Goal: Task Accomplishment & Management: Manage account settings

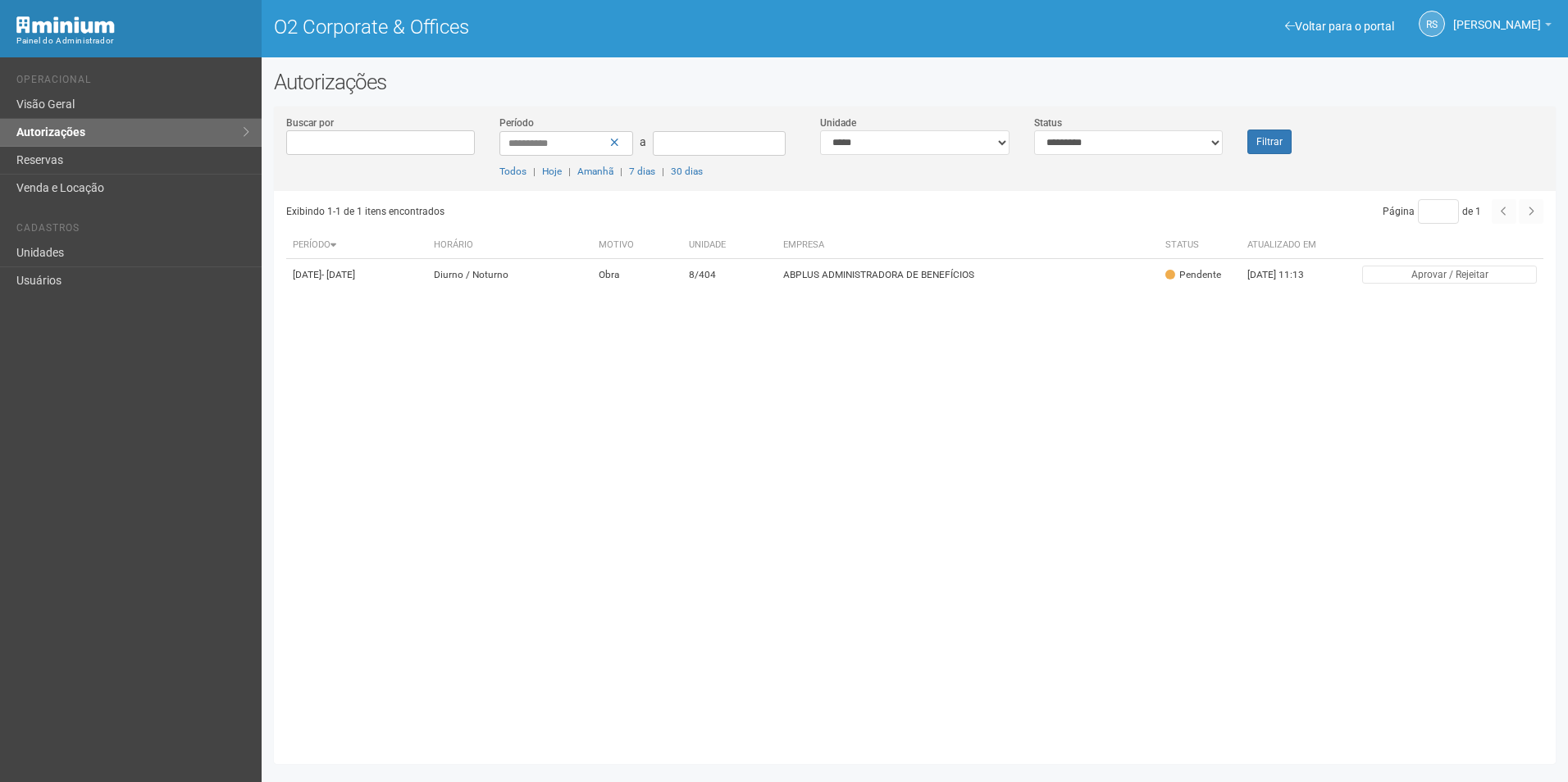
click at [1263, 135] on button "Filtrar" at bounding box center [1270, 141] width 45 height 25
click at [1479, 28] on span "[PERSON_NAME]" at bounding box center [1497, 16] width 88 height 29
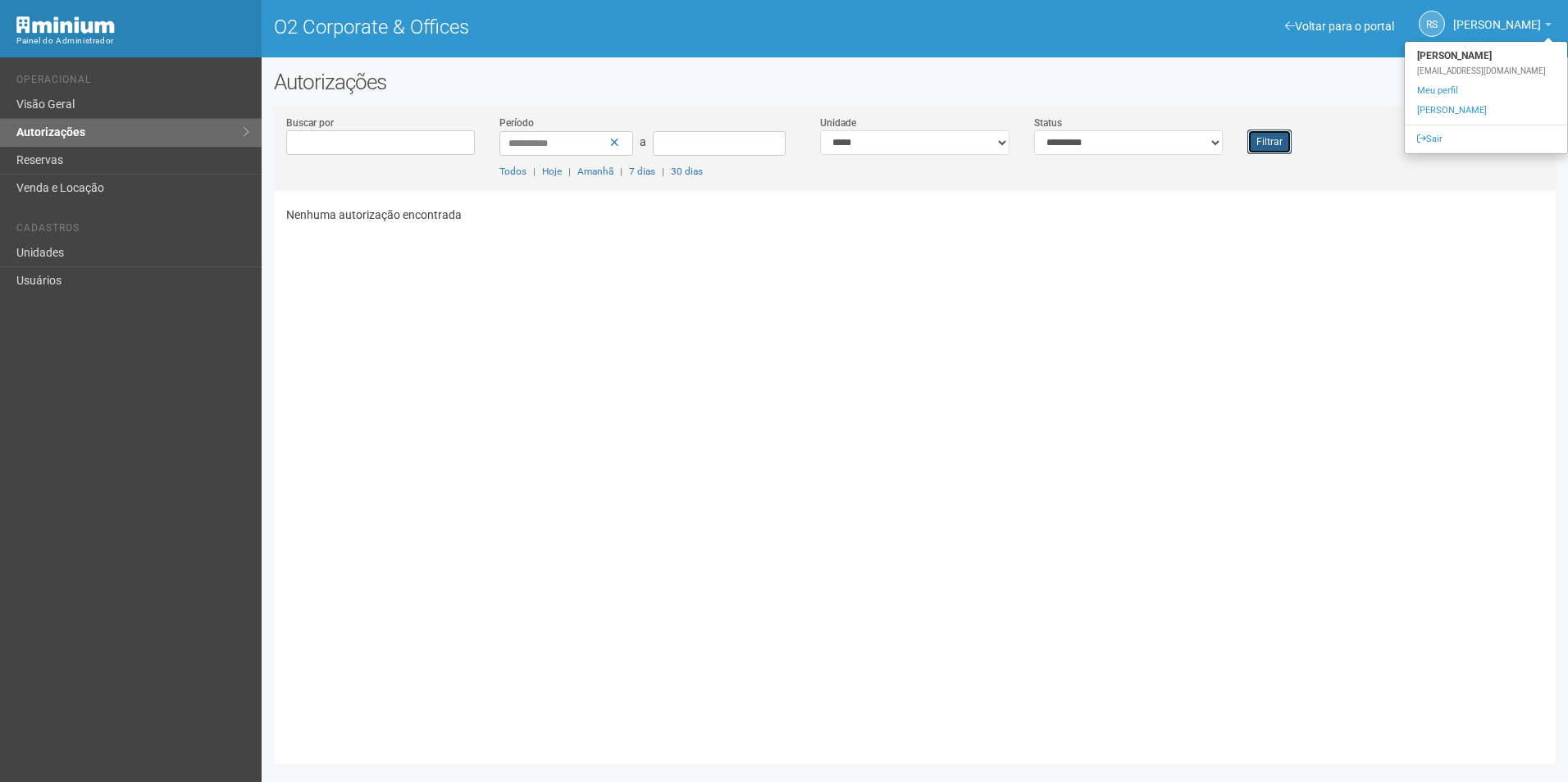
click at [1278, 141] on button "Filtrar" at bounding box center [1270, 141] width 45 height 25
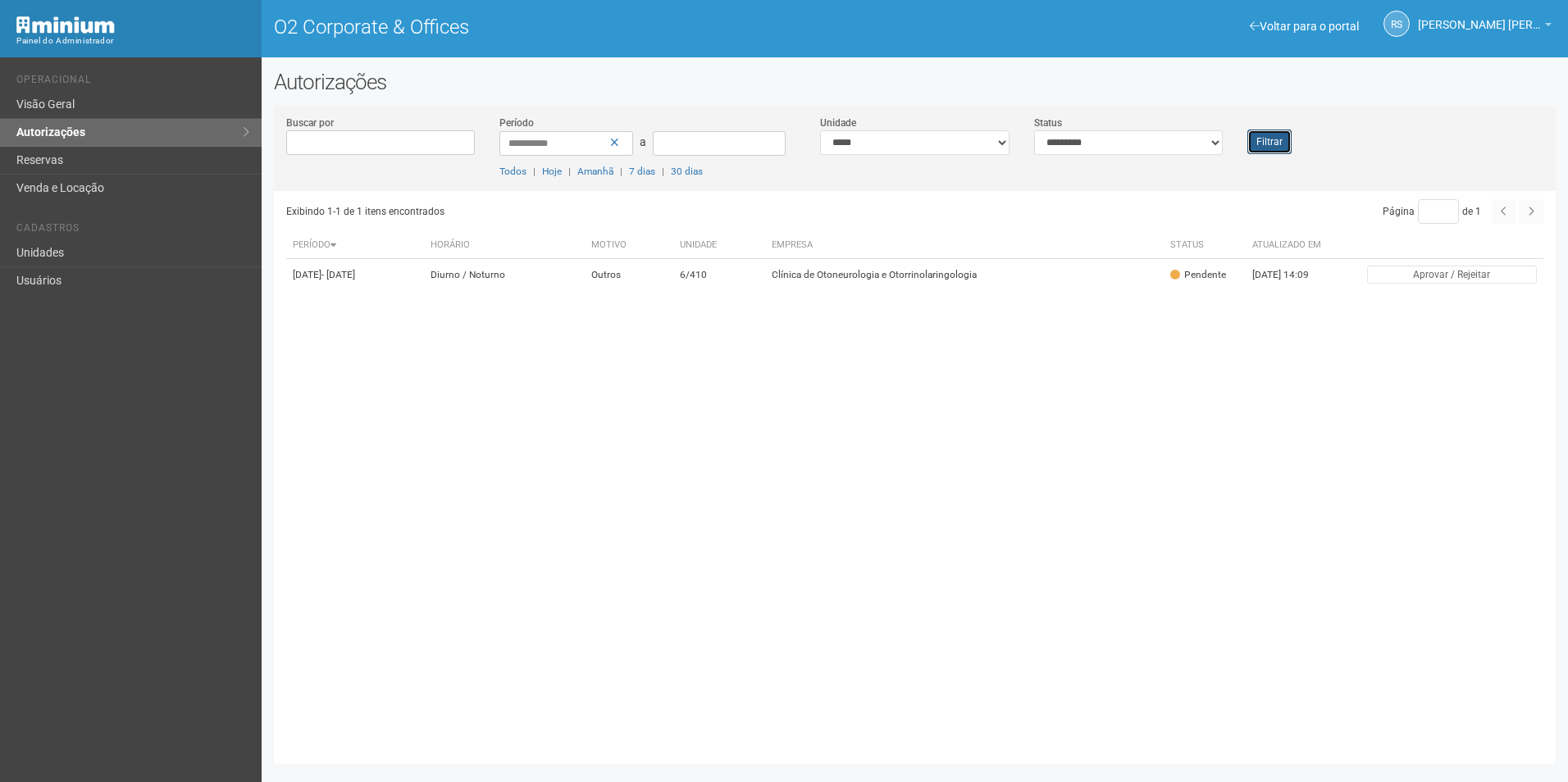
click at [1264, 147] on button "Filtrar" at bounding box center [1270, 141] width 45 height 25
click at [839, 290] on td "7/428" at bounding box center [786, 275] width 105 height 32
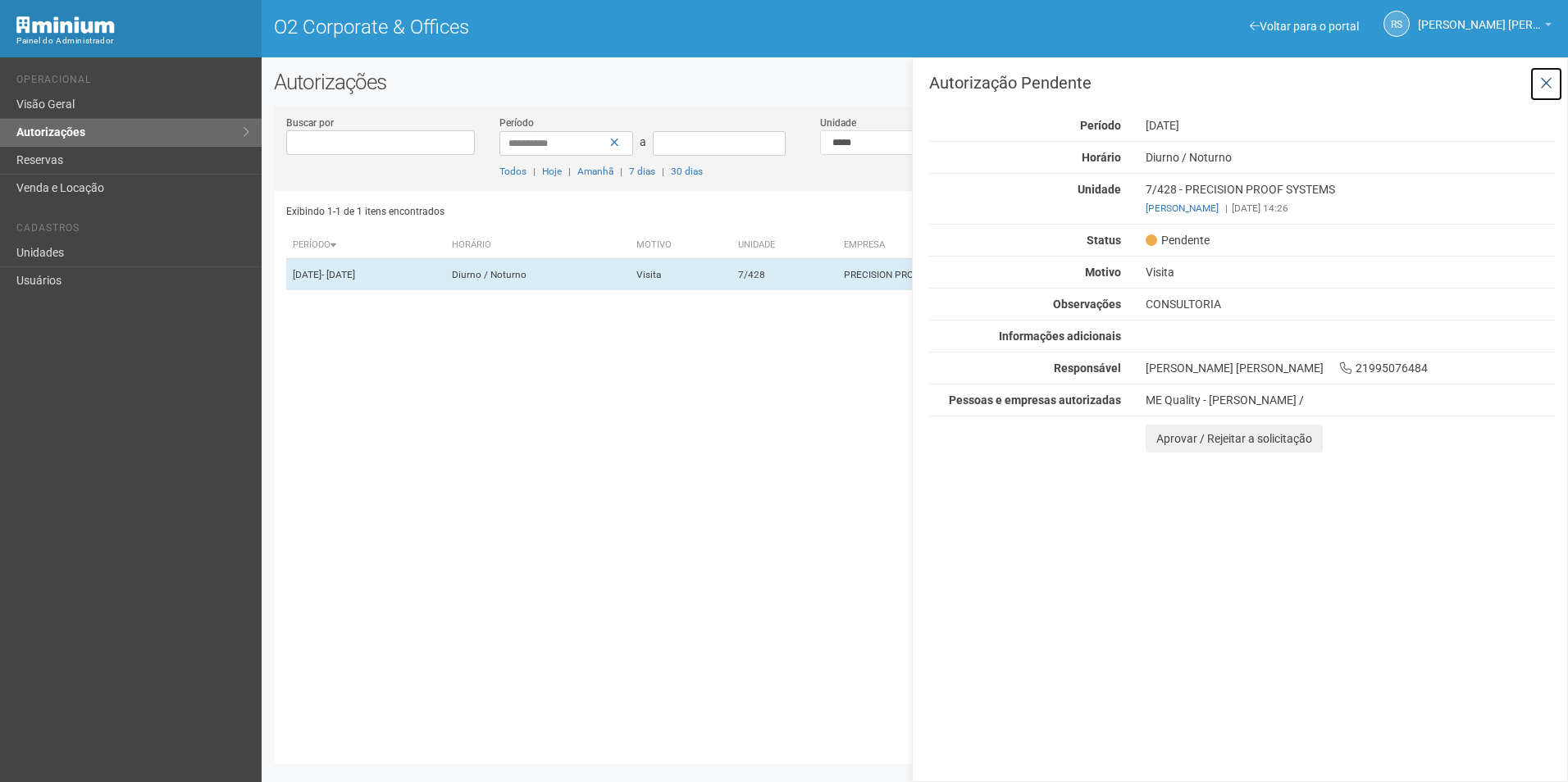
click at [1547, 83] on icon at bounding box center [1546, 84] width 12 height 16
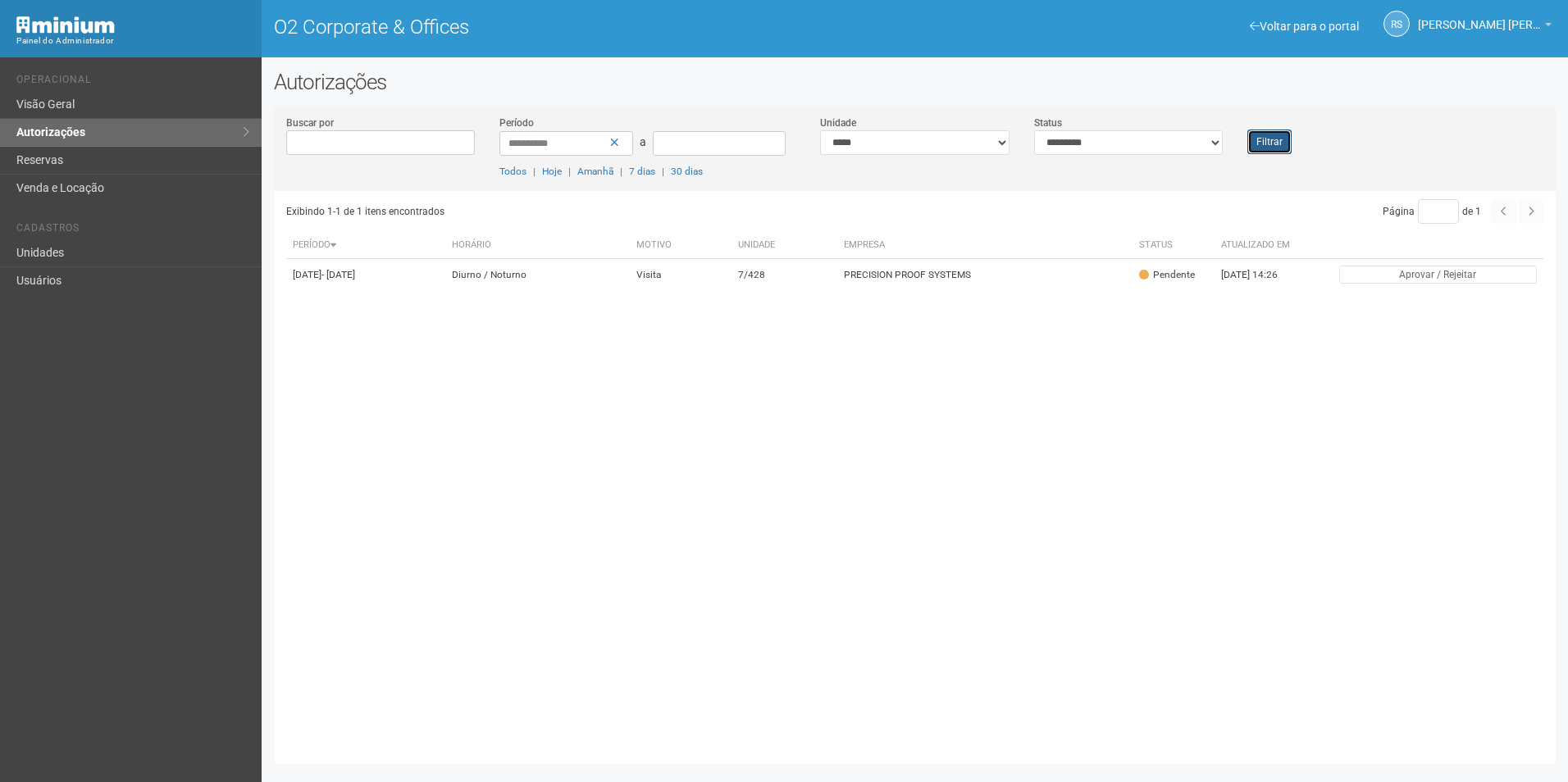
click at [1276, 139] on button "Filtrar" at bounding box center [1270, 141] width 45 height 25
click at [840, 258] on th "Unidade" at bounding box center [787, 245] width 105 height 27
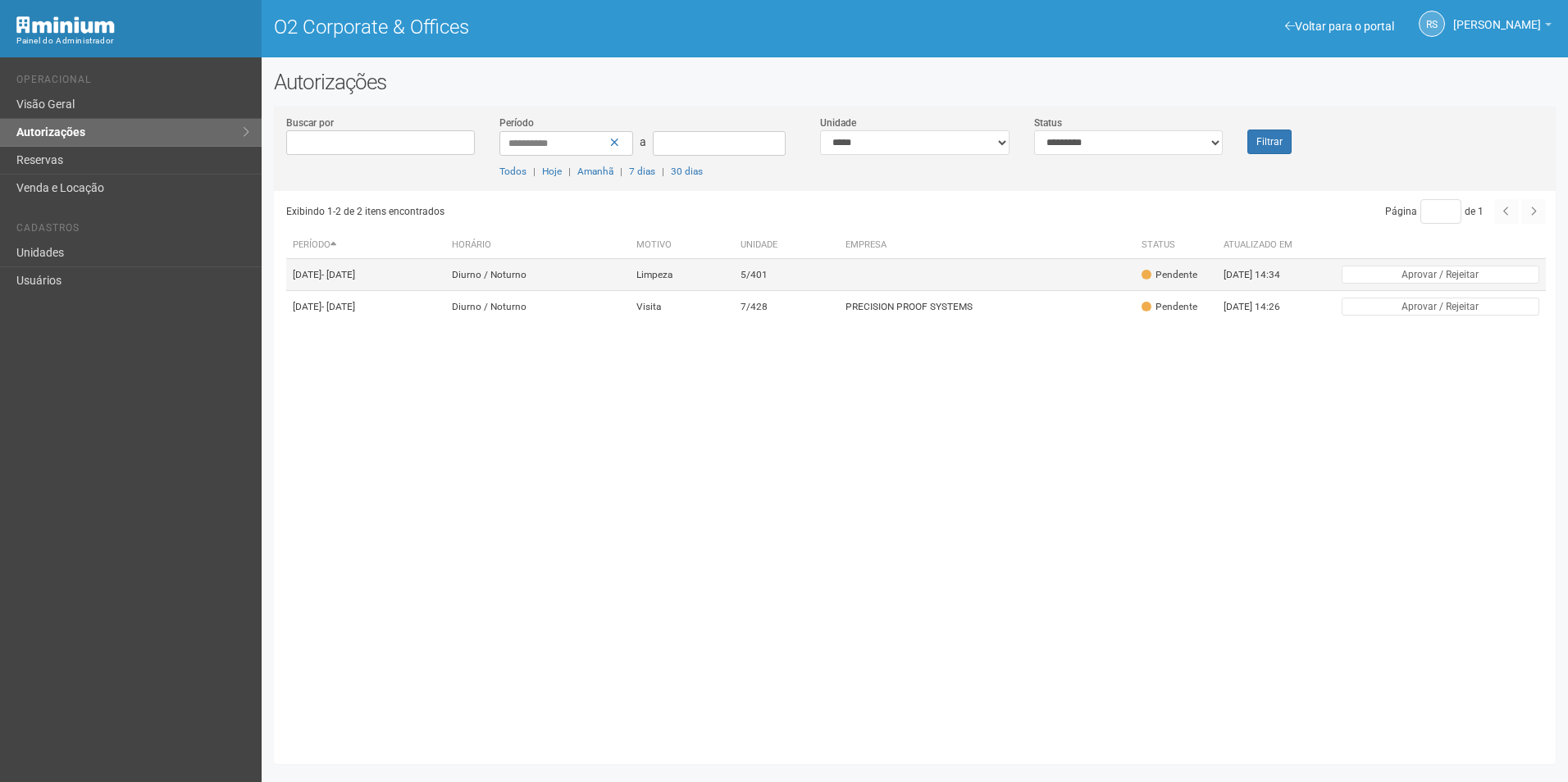
click at [840, 278] on td "5/401" at bounding box center [787, 275] width 105 height 32
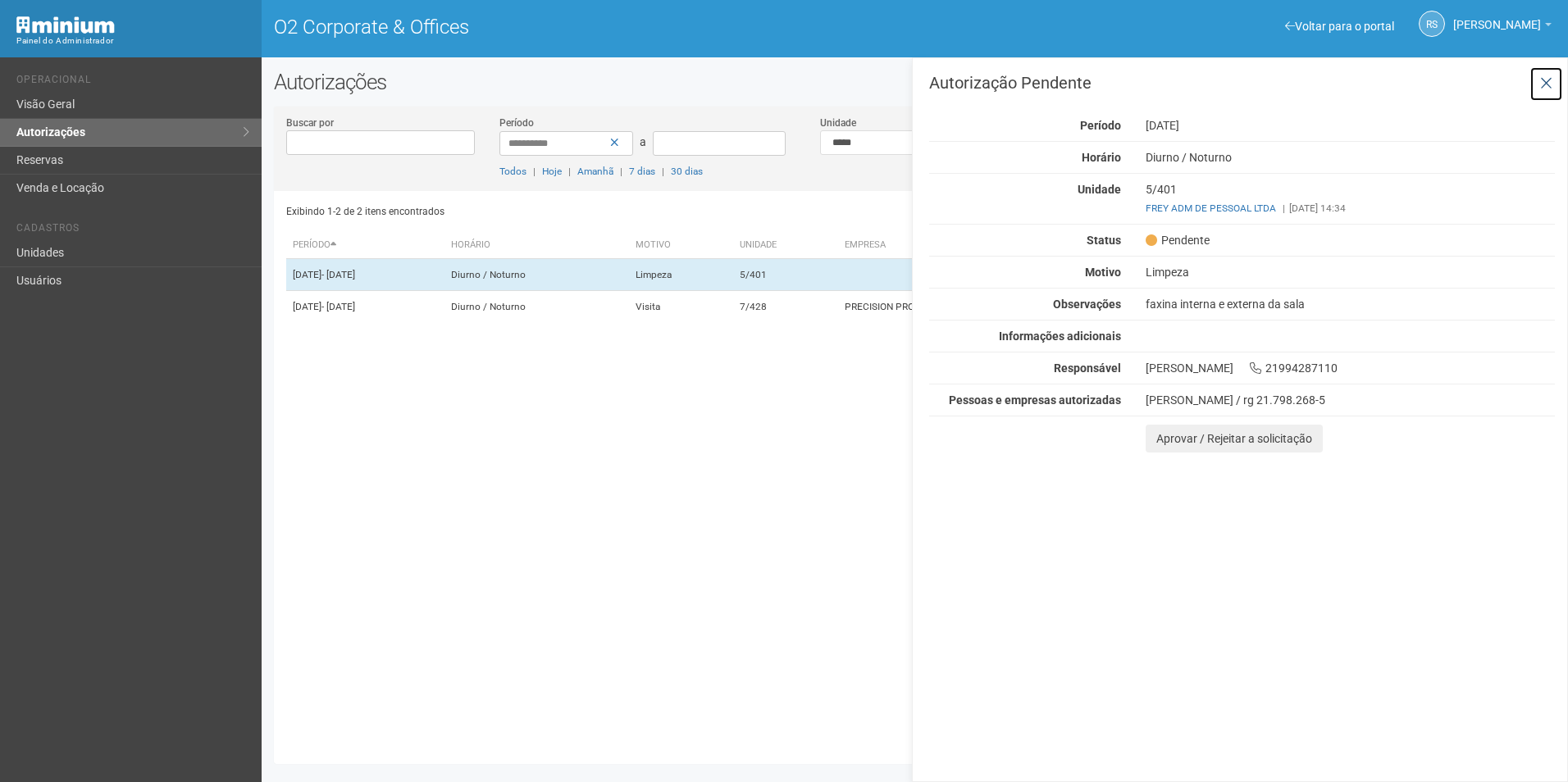
click at [1544, 89] on icon at bounding box center [1546, 84] width 12 height 16
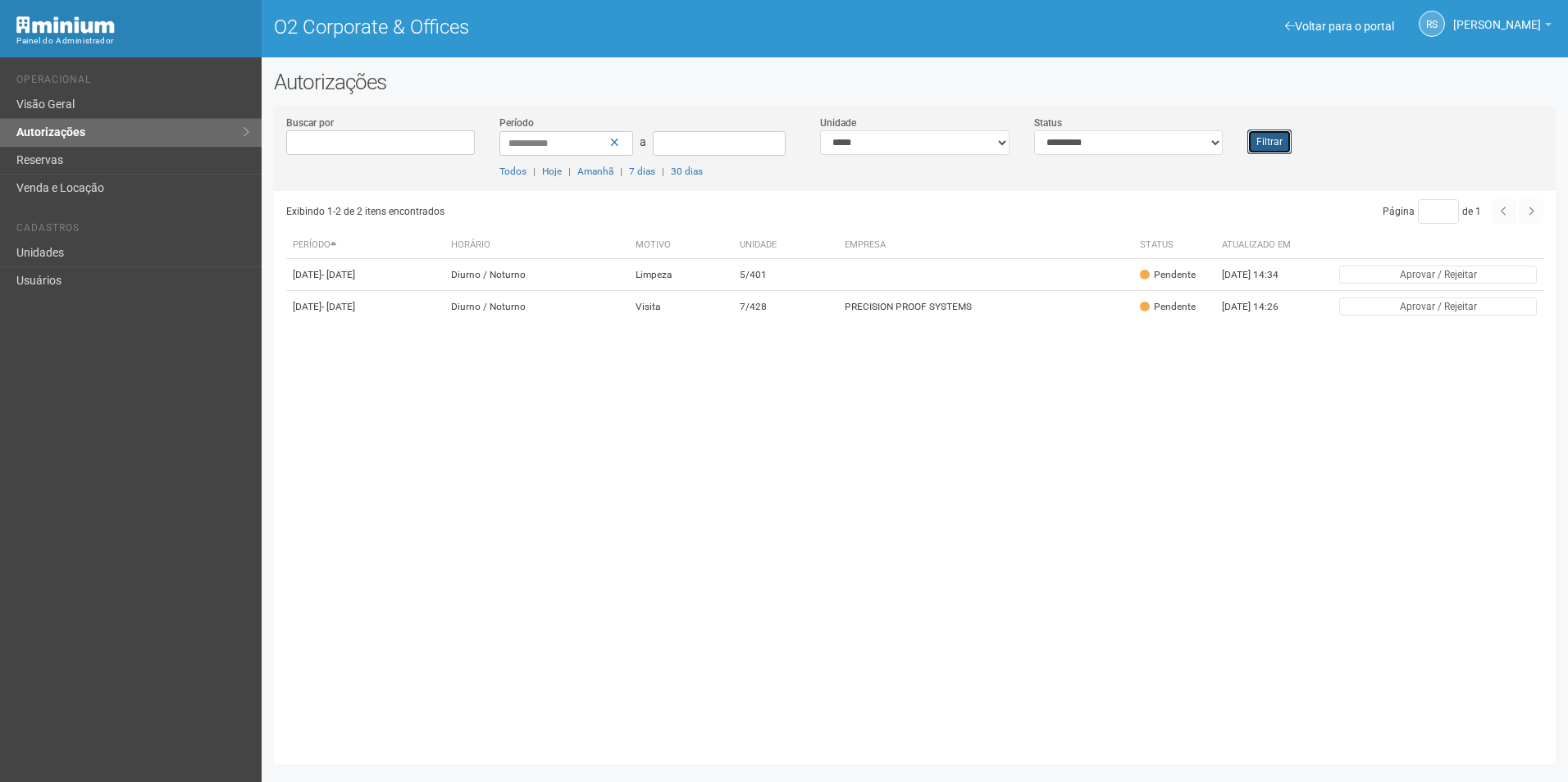
click at [1264, 146] on button "Filtrar" at bounding box center [1270, 141] width 45 height 25
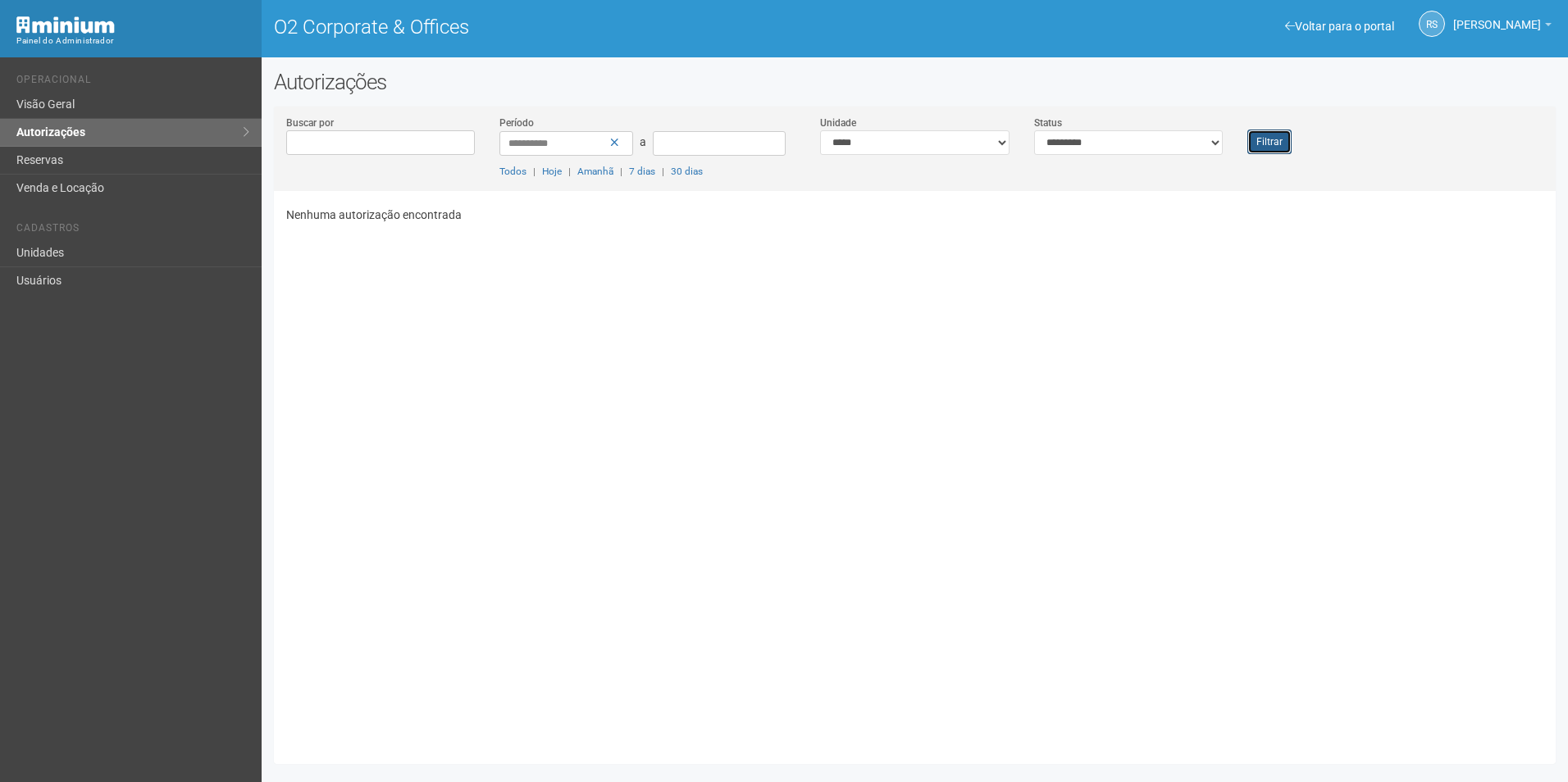
click at [1274, 140] on button "Filtrar" at bounding box center [1270, 141] width 45 height 25
click at [53, 257] on link "Unidades" at bounding box center [130, 254] width 262 height 28
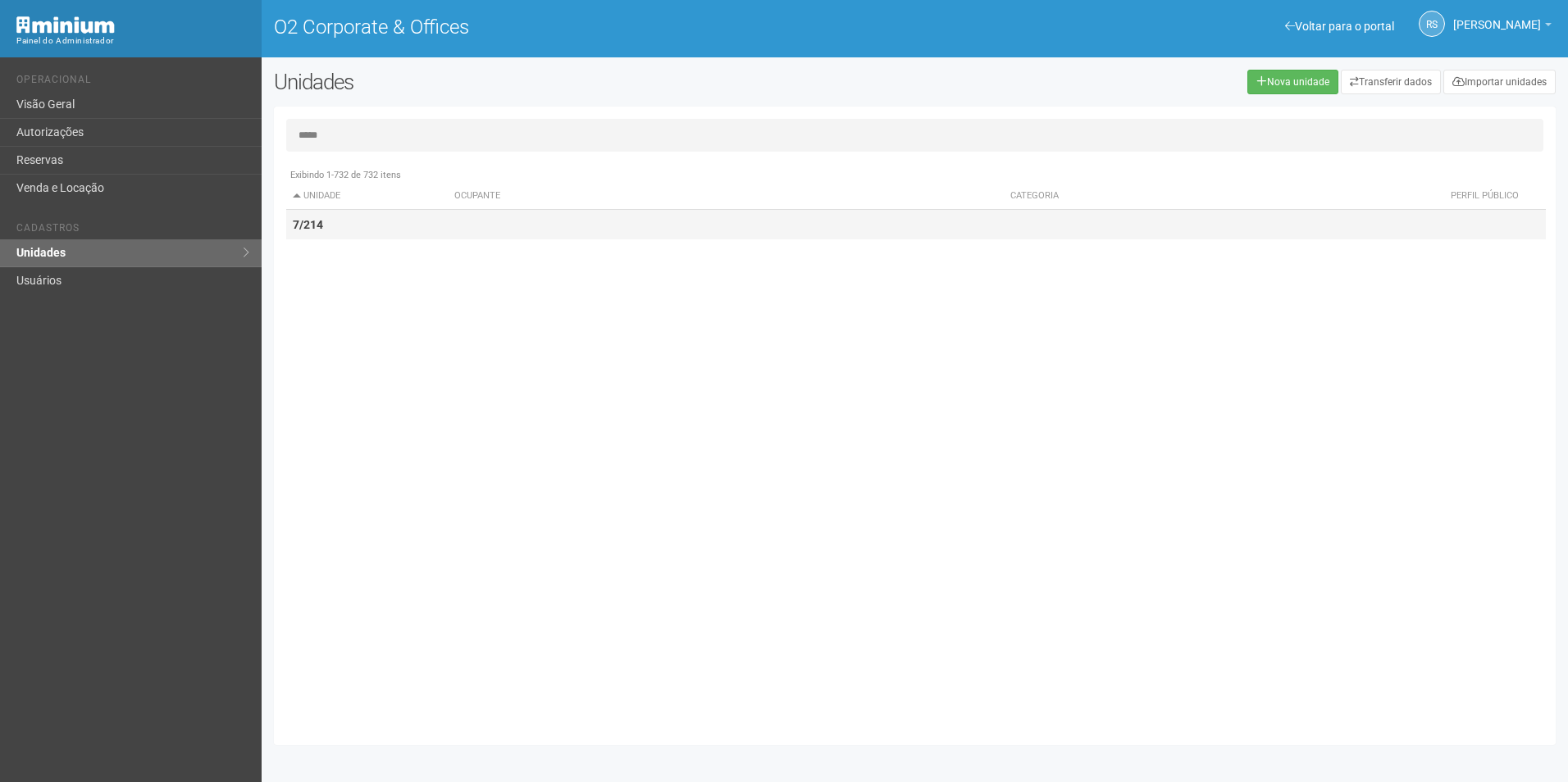
type input "*****"
click at [344, 219] on td "7/214" at bounding box center [367, 225] width 162 height 30
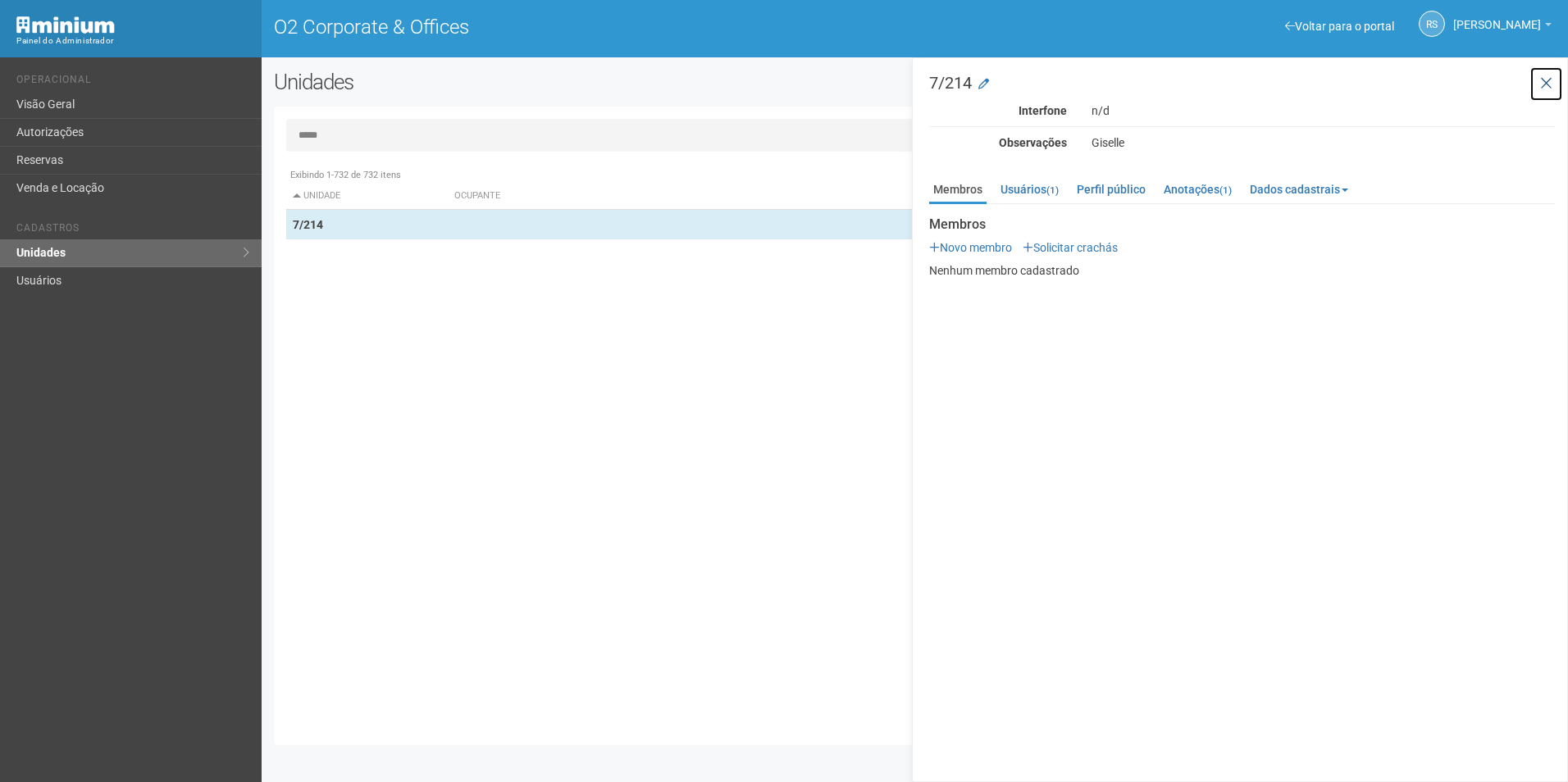
click at [1552, 79] on button at bounding box center [1546, 84] width 34 height 35
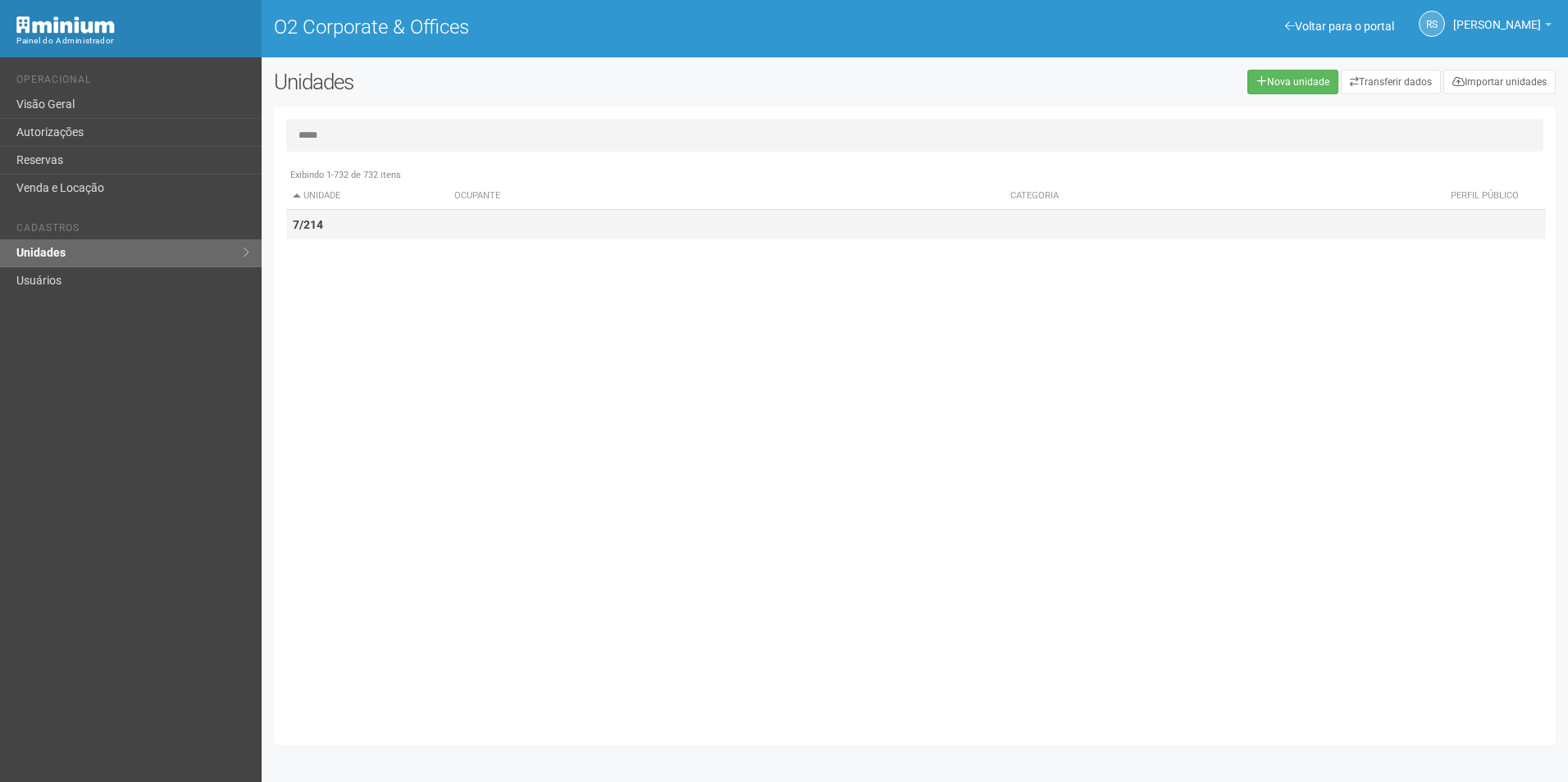
click at [350, 227] on td "7/214" at bounding box center [367, 225] width 162 height 30
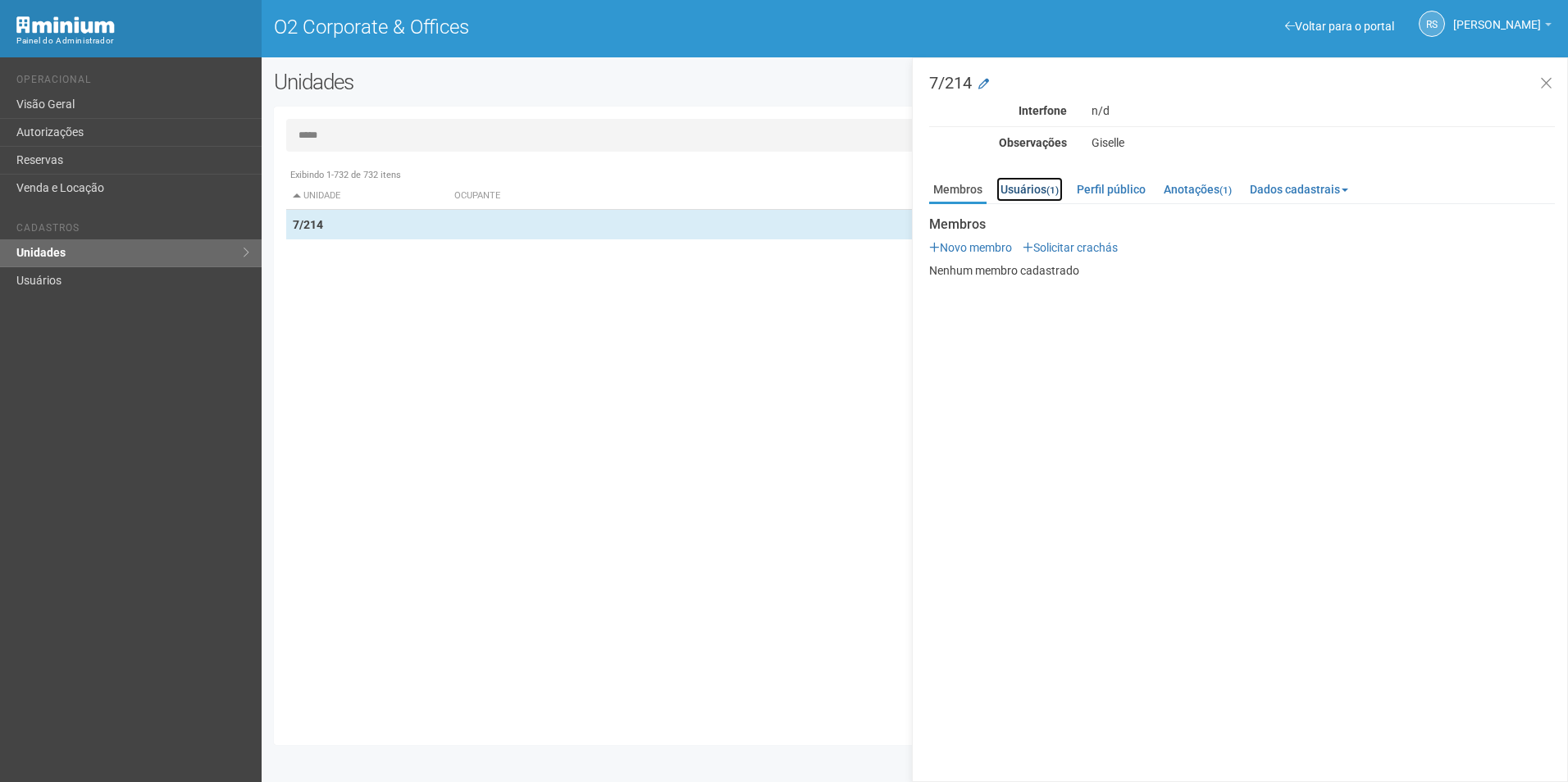
click at [1008, 195] on link "Usuários (1)" at bounding box center [1030, 189] width 67 height 25
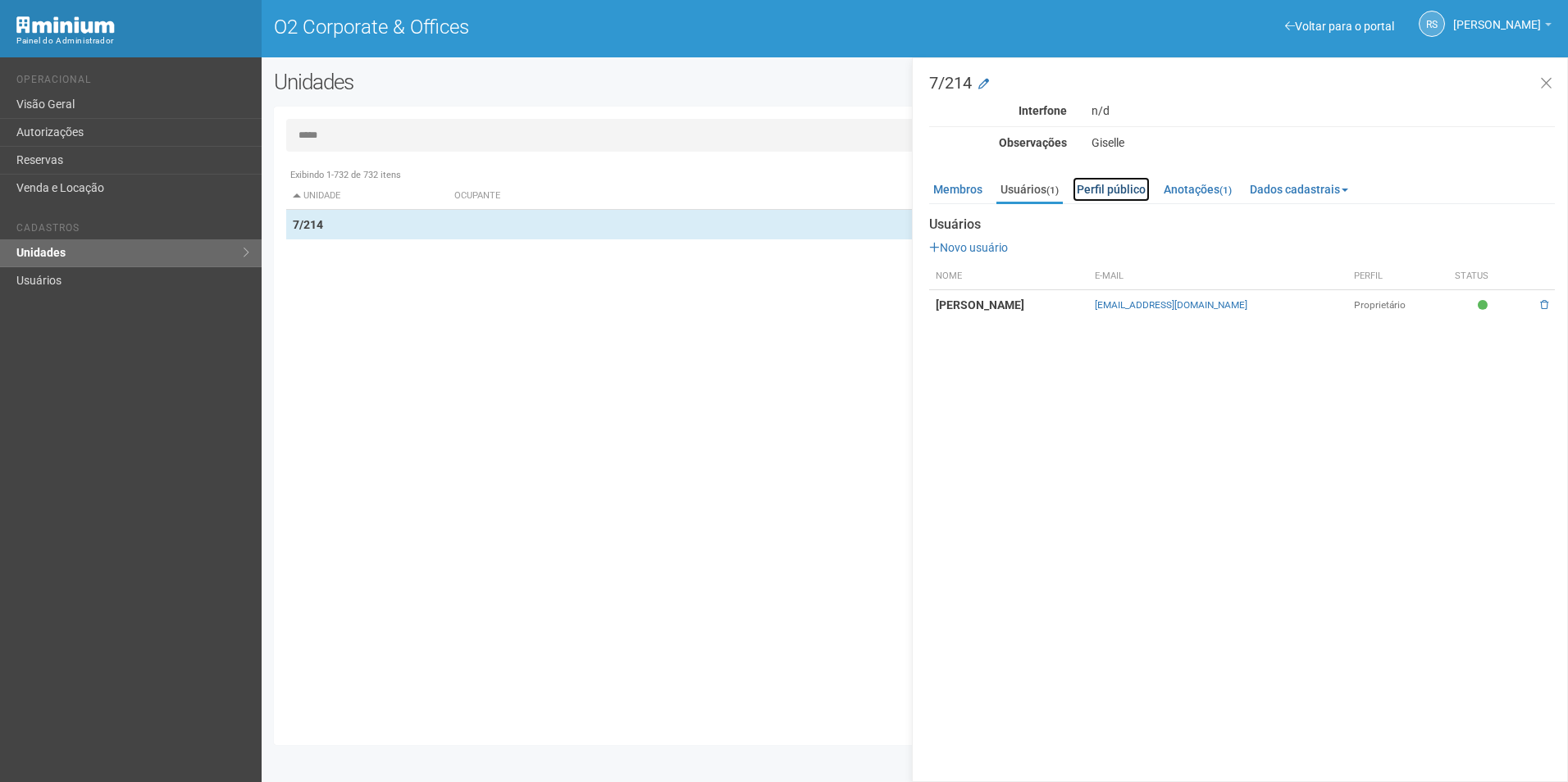
click at [1098, 190] on link "Perfil público" at bounding box center [1110, 189] width 77 height 25
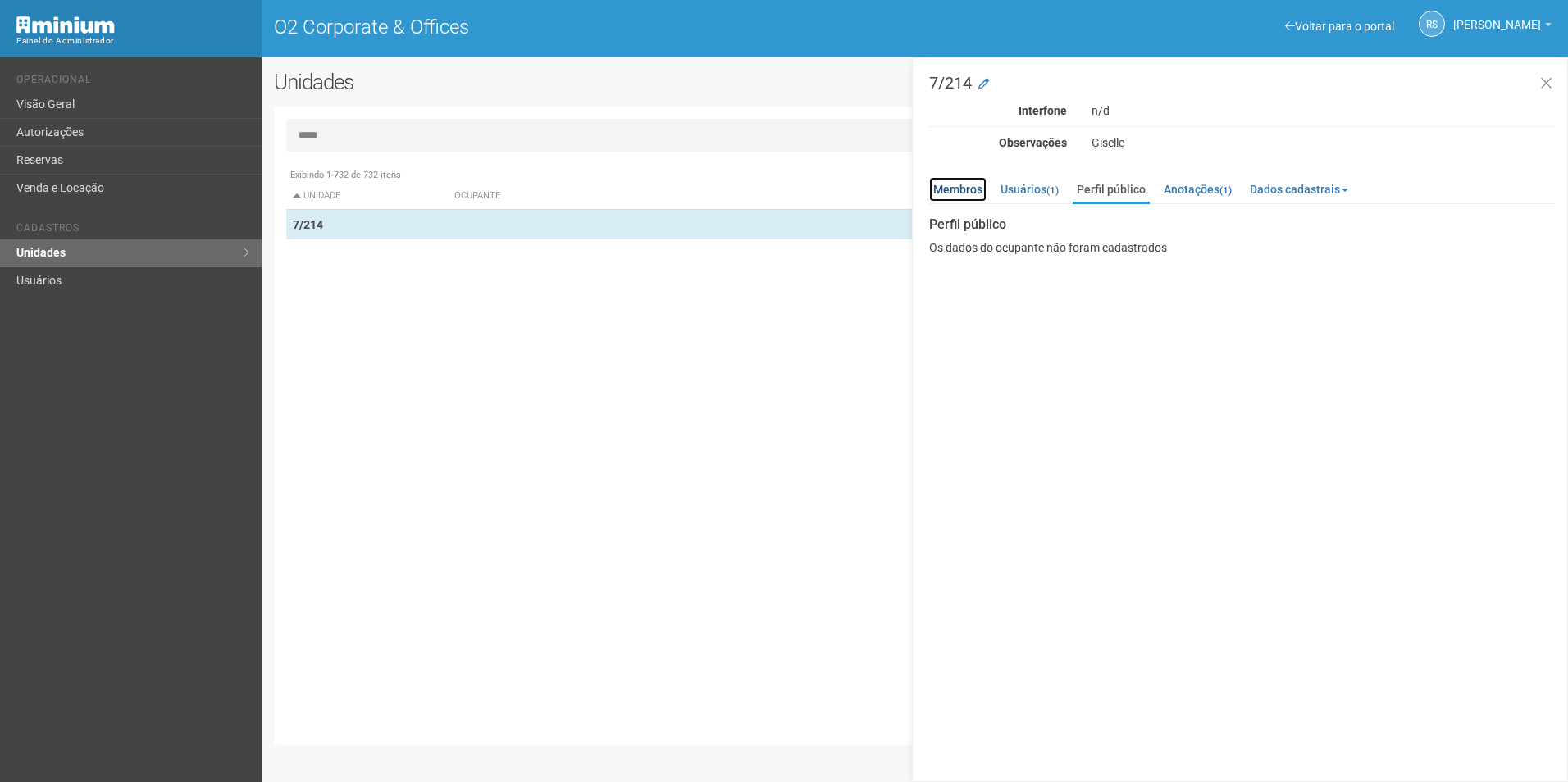
click at [954, 193] on link "Membros" at bounding box center [958, 189] width 58 height 25
click at [1540, 79] on icon at bounding box center [1546, 84] width 12 height 16
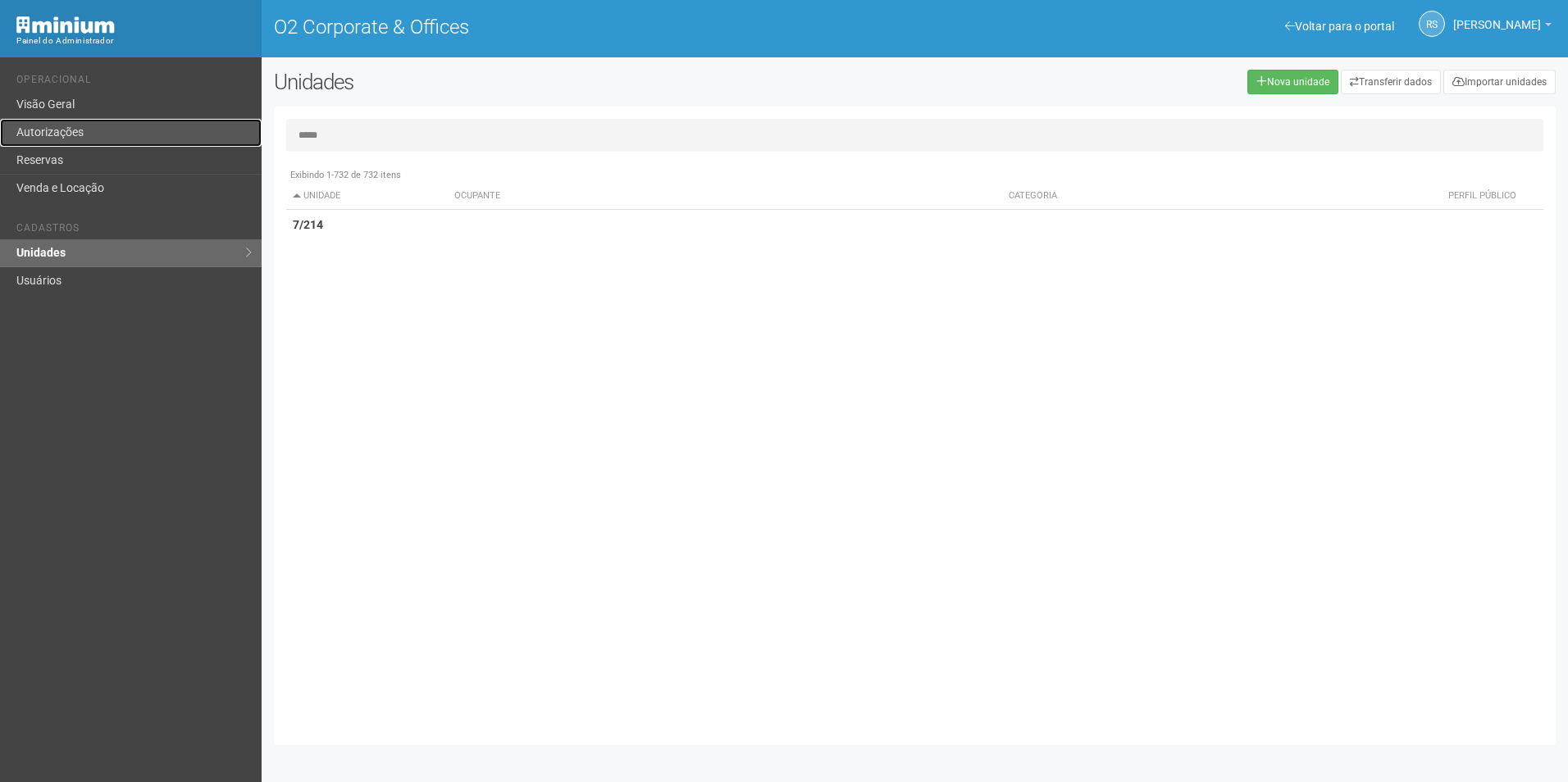
click at [67, 130] on link "Autorizações" at bounding box center [130, 133] width 262 height 28
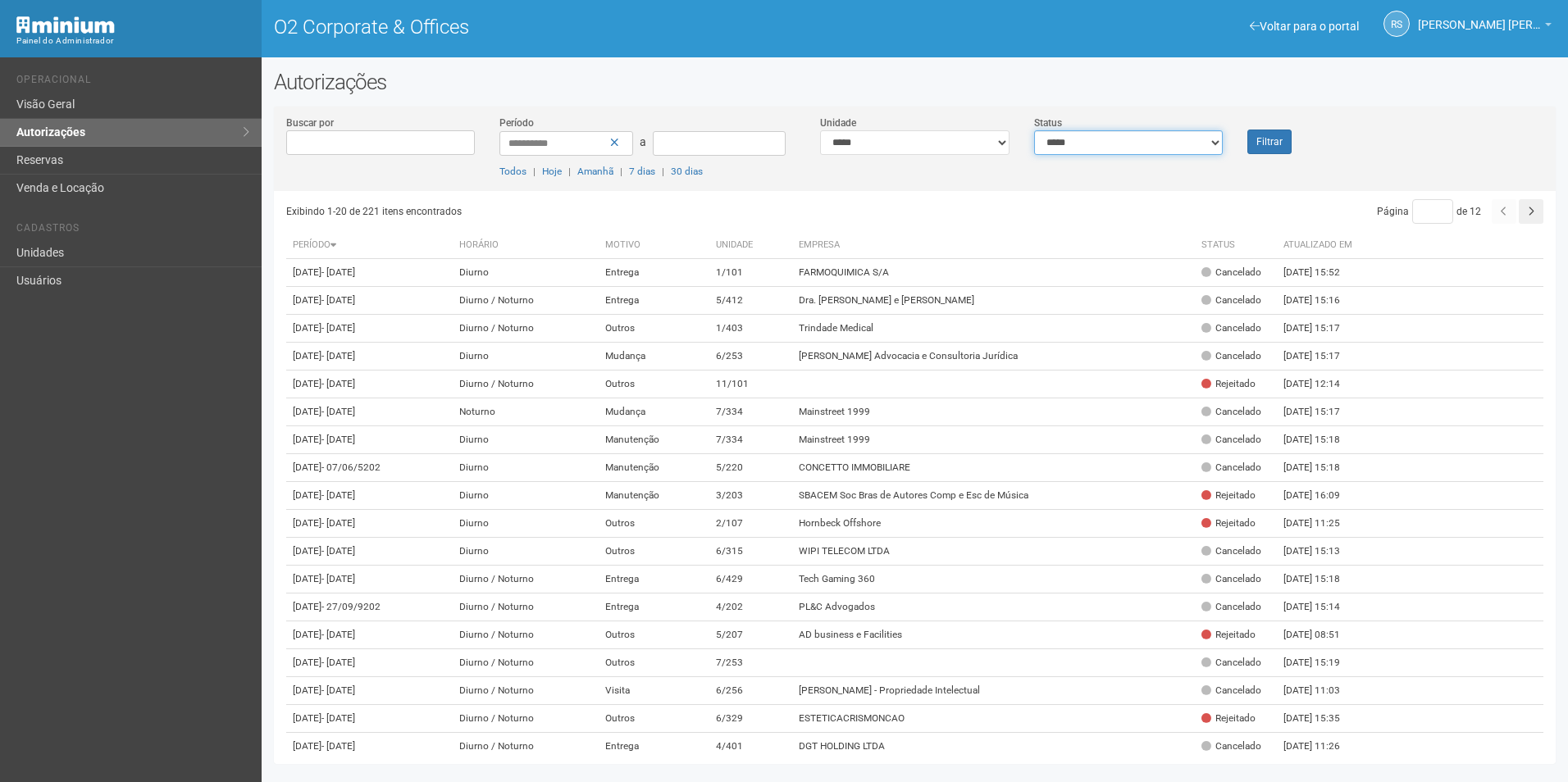
click at [1114, 142] on select "**********" at bounding box center [1128, 142] width 189 height 25
select select "*"
click at [1034, 130] on select "**********" at bounding box center [1128, 142] width 189 height 25
click at [1288, 142] on button "Filtrar" at bounding box center [1270, 141] width 45 height 25
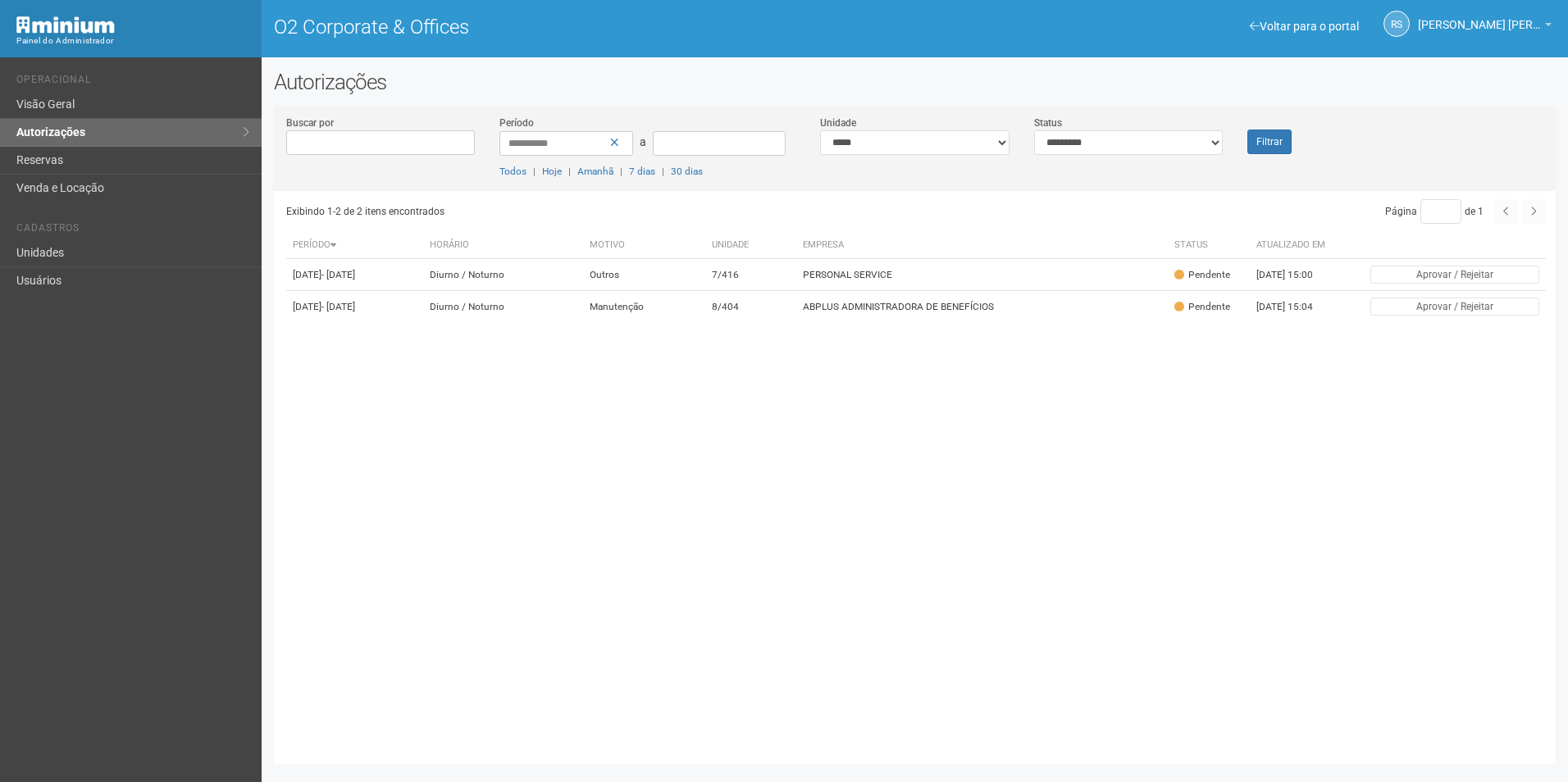
click at [1092, 241] on th "Empresa" at bounding box center [981, 245] width 371 height 27
click at [1078, 270] on td "PERSONAL SERVICE" at bounding box center [981, 275] width 371 height 32
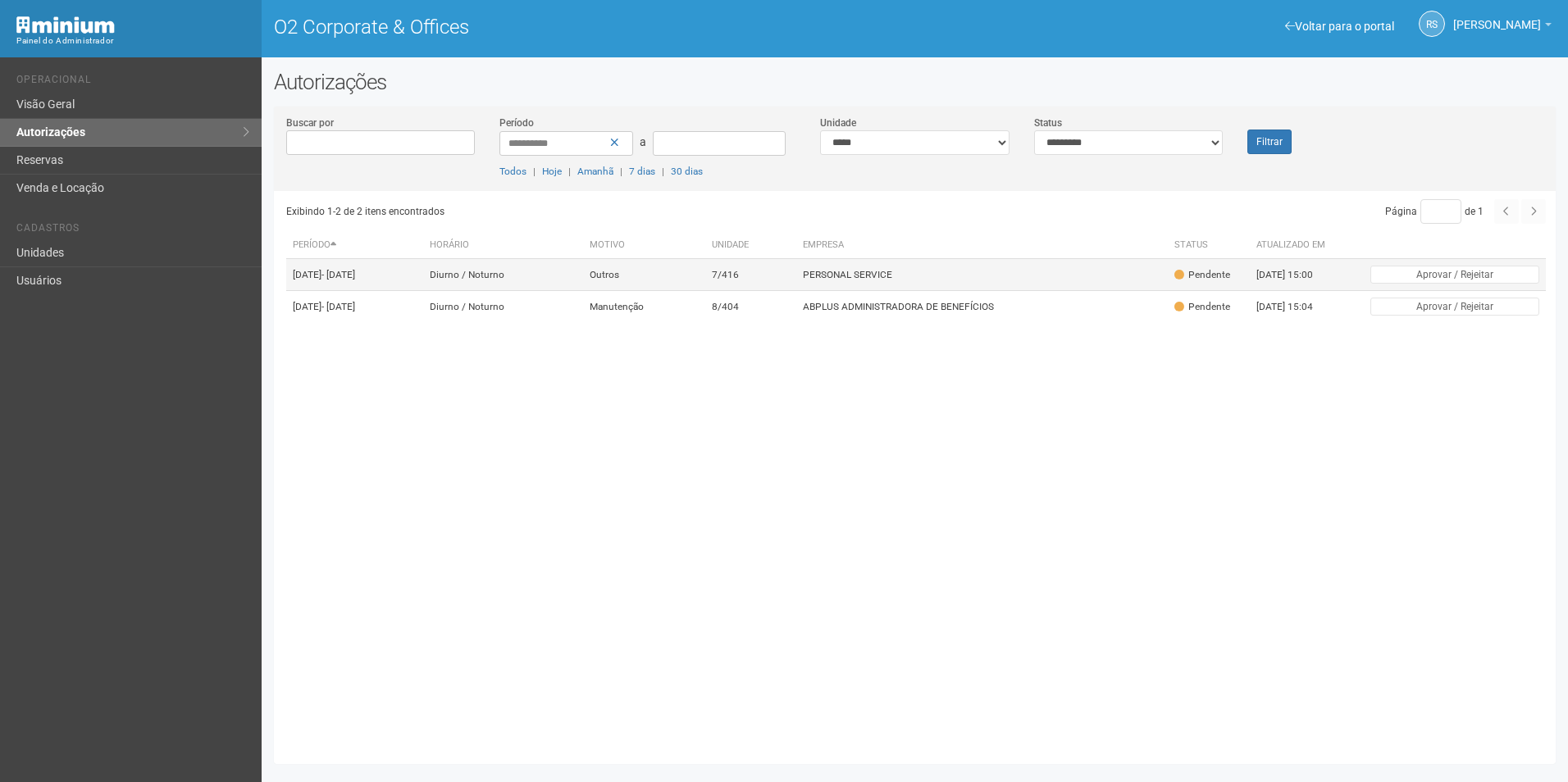
click at [967, 268] on td "PERSONAL SERVICE" at bounding box center [981, 275] width 371 height 32
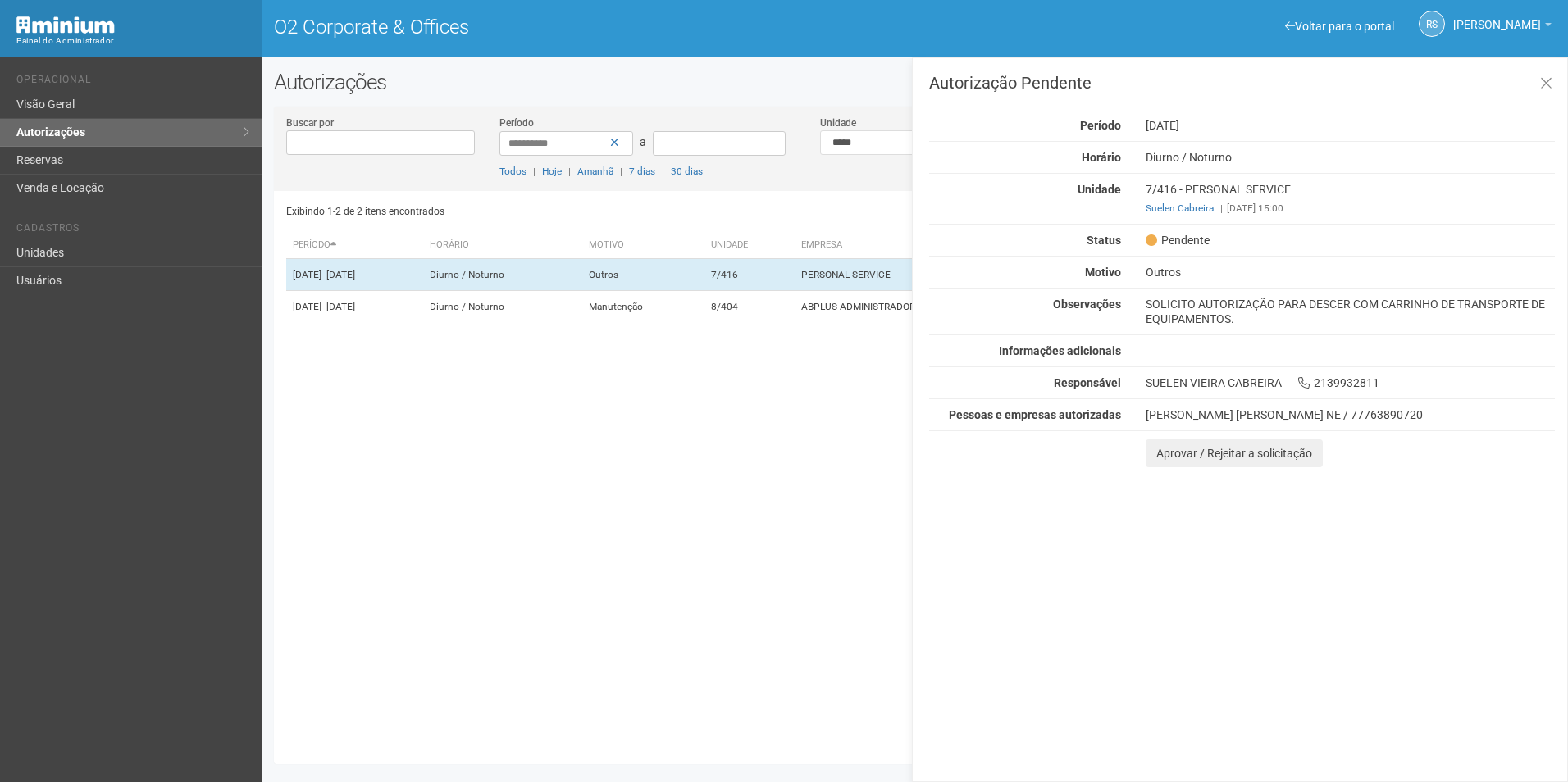
click at [1486, 585] on div "Autorização Pendente Período [DATE] [GEOGRAPHIC_DATA] [GEOGRAPHIC_DATA] / [GEOG…" at bounding box center [1240, 420] width 656 height 725
click at [1174, 450] on button "Aprovar / Rejeitar a solicitação" at bounding box center [1235, 454] width 177 height 28
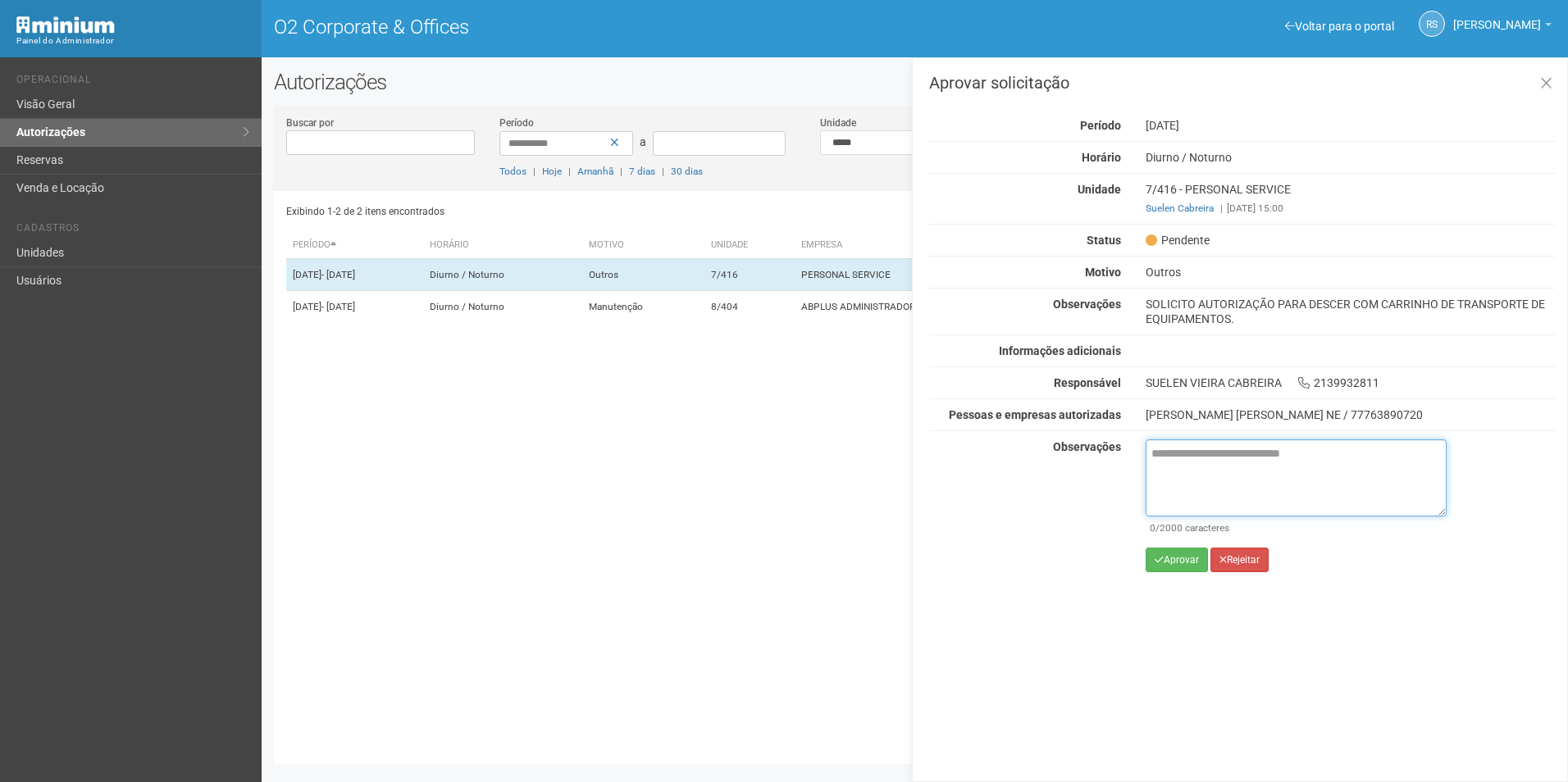
click at [1216, 474] on textarea at bounding box center [1296, 478] width 301 height 77
paste textarea "**********"
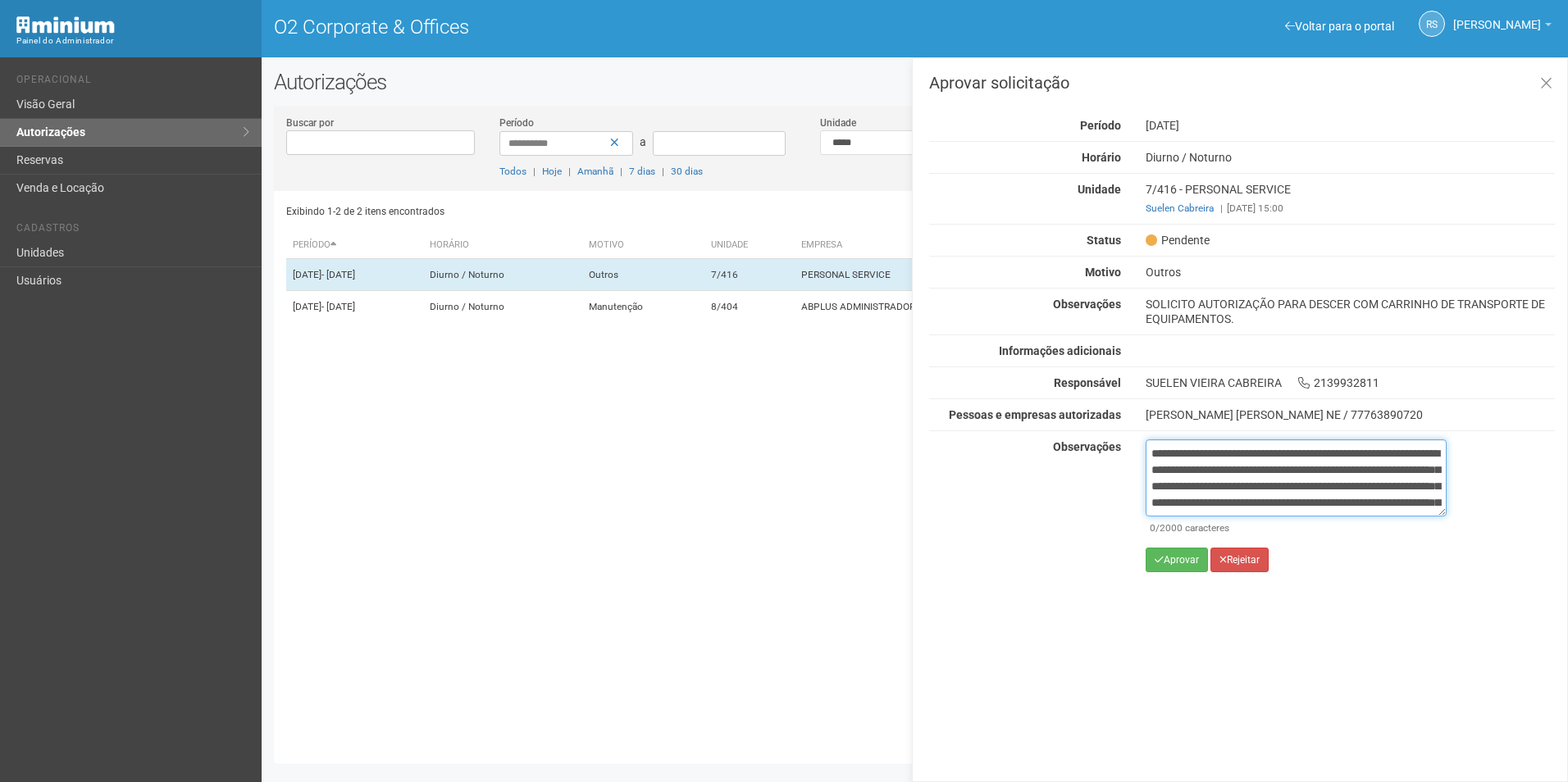
scroll to position [108, 0]
type textarea "**********"
click at [1183, 567] on button "Aprovar" at bounding box center [1177, 560] width 63 height 25
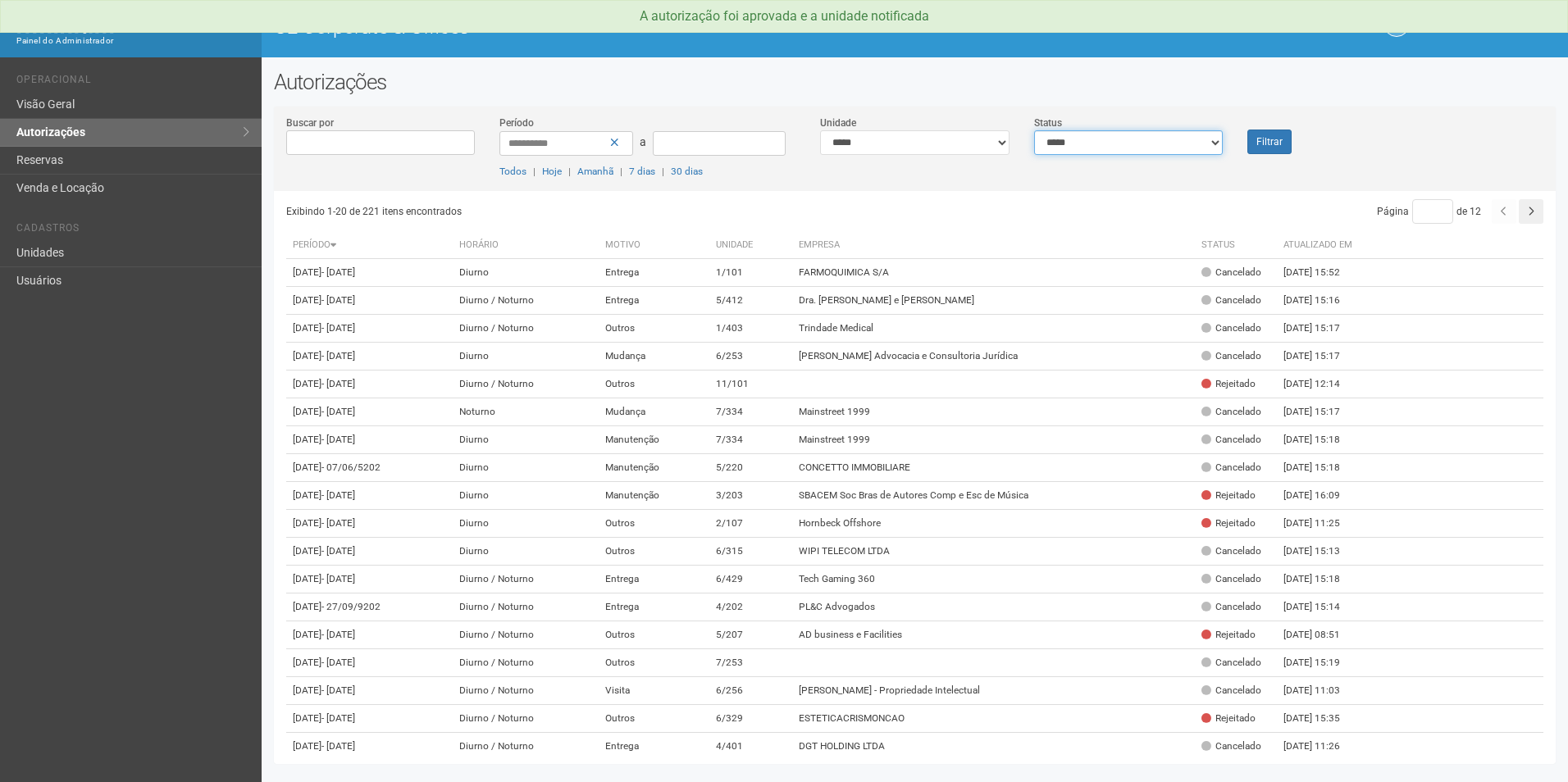
click at [1127, 141] on select "**********" at bounding box center [1128, 142] width 189 height 25
select select "*"
click at [1034, 130] on select "**********" at bounding box center [1128, 142] width 189 height 25
click at [1272, 139] on button "Filtrar" at bounding box center [1270, 141] width 45 height 25
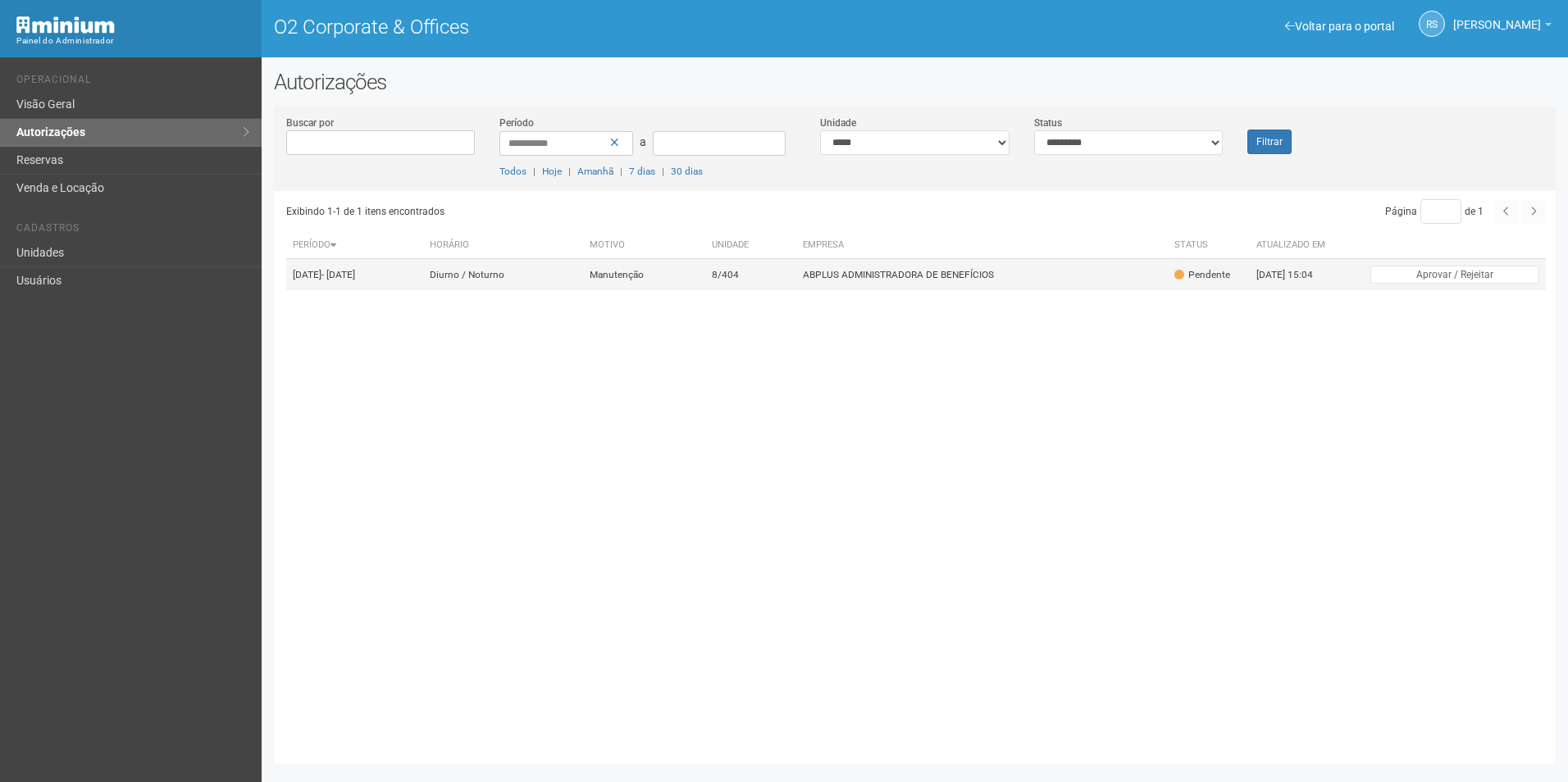
click at [1020, 270] on td "ABPLUS ADMINISTRADORA DE BENEFÍCIOS" at bounding box center [981, 275] width 371 height 32
